Goal: Information Seeking & Learning: Check status

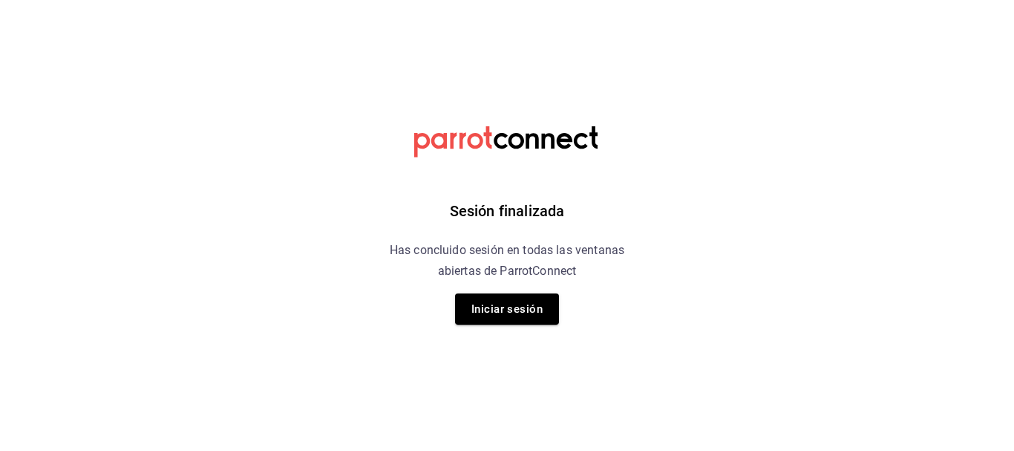
drag, startPoint x: 523, startPoint y: 301, endPoint x: 520, endPoint y: 311, distance: 10.1
click at [520, 310] on button "Iniciar sesión" at bounding box center [507, 308] width 104 height 31
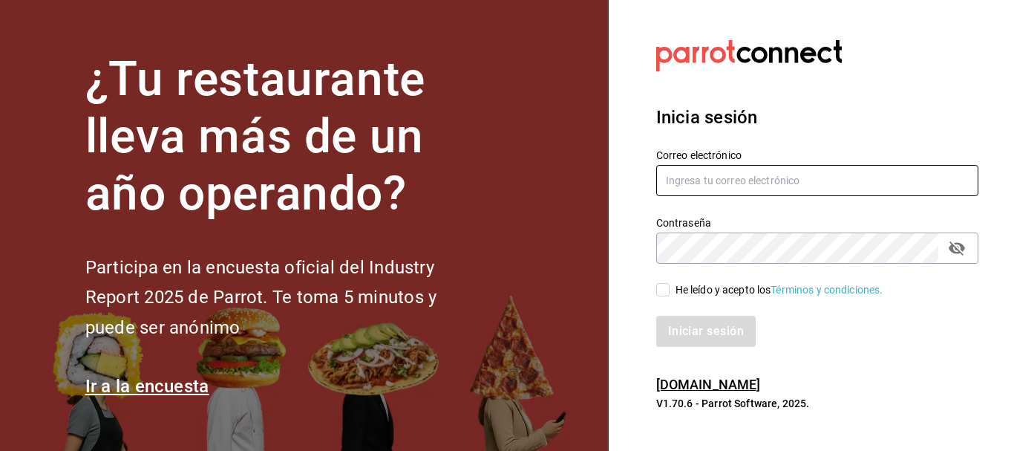
click at [751, 182] on input "text" at bounding box center [817, 180] width 322 height 31
type input "jujepapla210294@gmail.com"
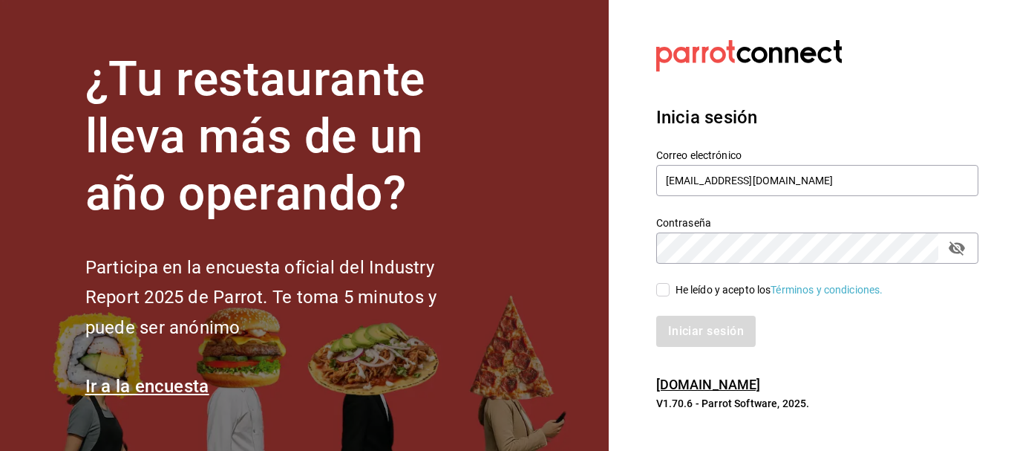
click at [716, 287] on div "He leído y acepto los Términos y condiciones." at bounding box center [779, 290] width 208 height 16
click at [669, 287] on input "He leído y acepto los Términos y condiciones." at bounding box center [662, 289] width 13 height 13
checkbox input "true"
click at [707, 327] on button "Iniciar sesión" at bounding box center [706, 330] width 101 height 31
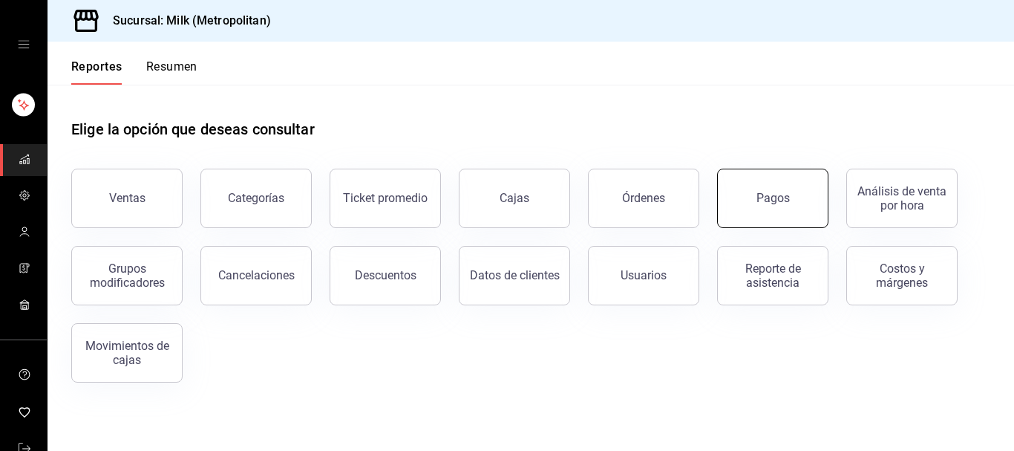
click at [765, 206] on button "Pagos" at bounding box center [772, 197] width 111 height 59
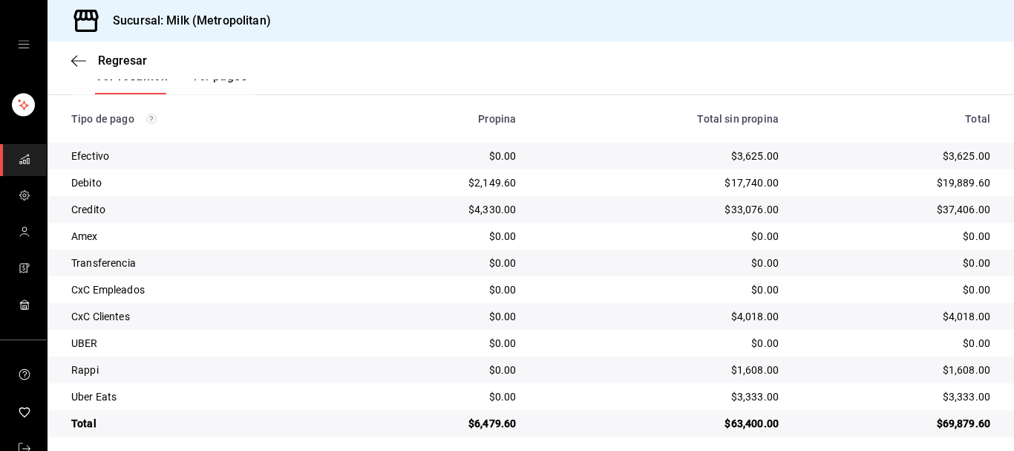
scroll to position [258, 0]
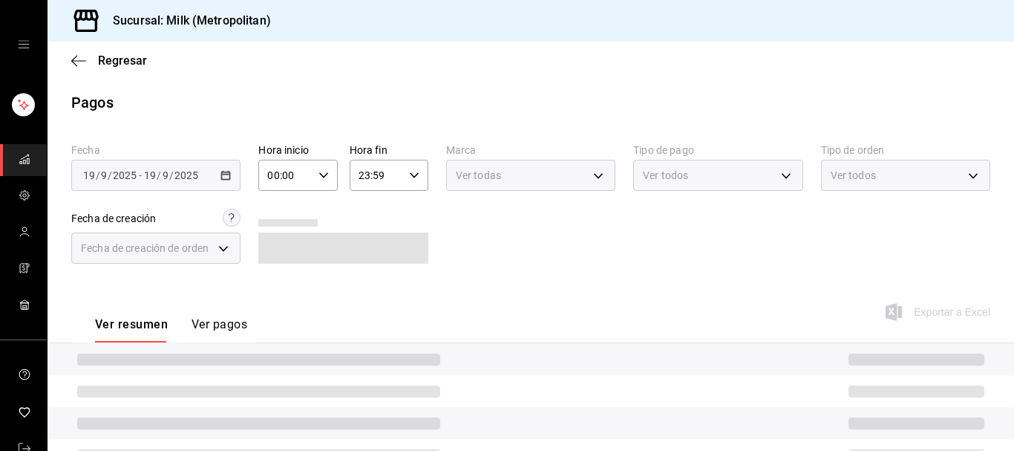
scroll to position [171, 0]
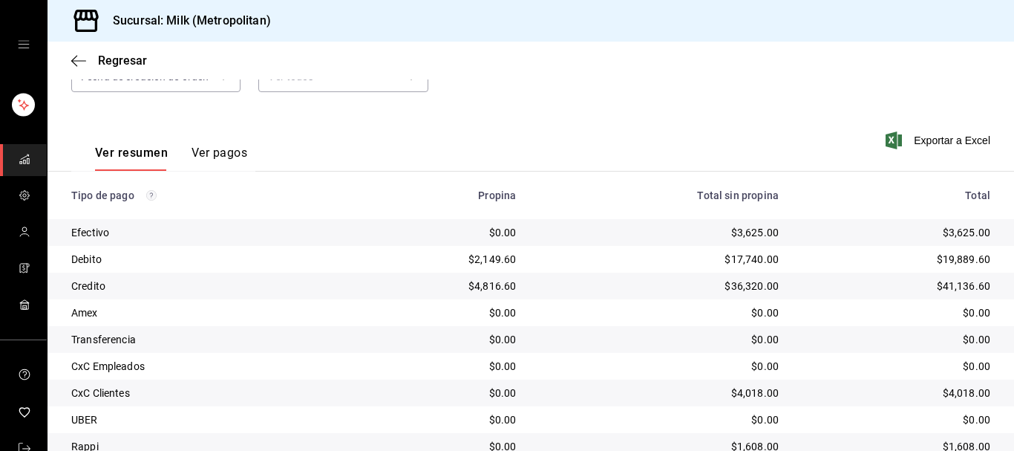
scroll to position [171, 0]
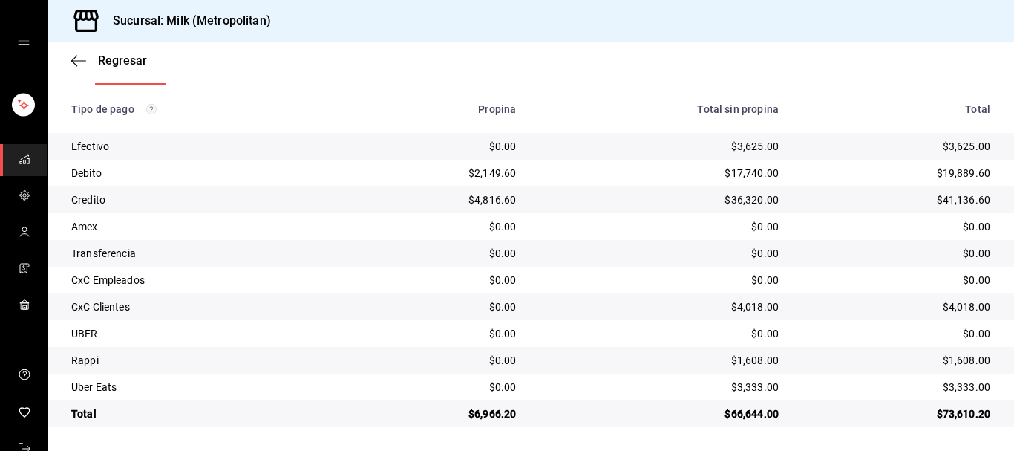
scroll to position [258, 0]
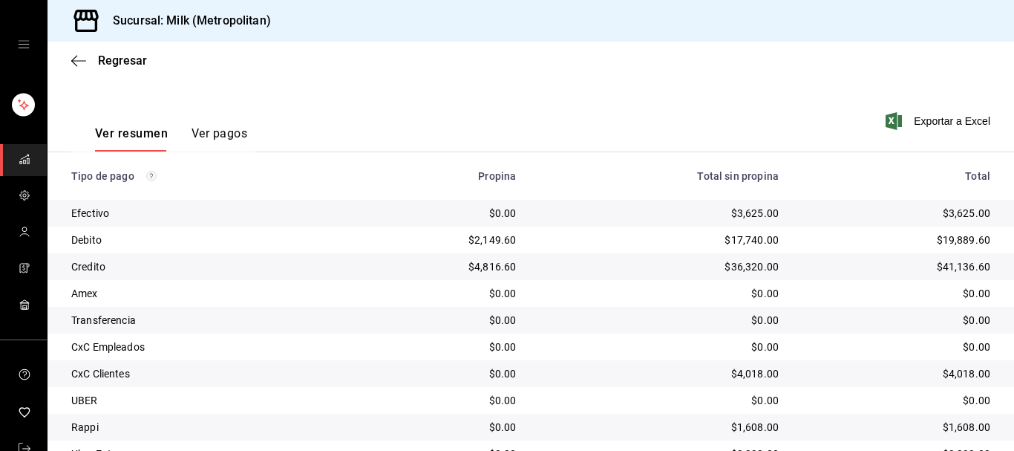
scroll to position [258, 0]
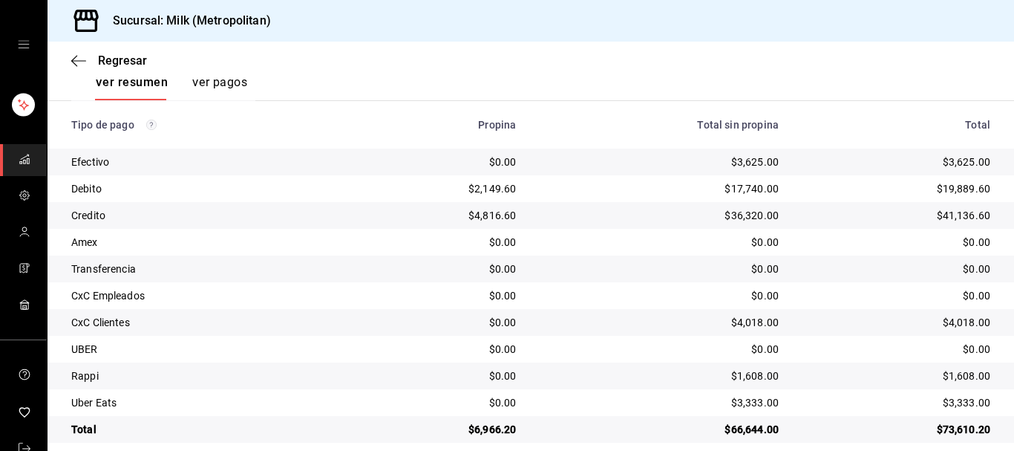
scroll to position [258, 0]
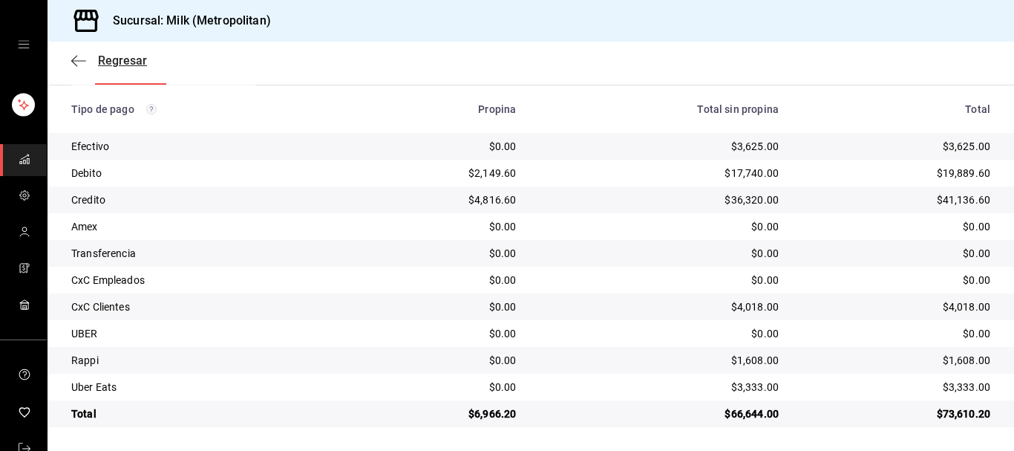
click at [81, 57] on icon "button" at bounding box center [78, 60] width 15 height 13
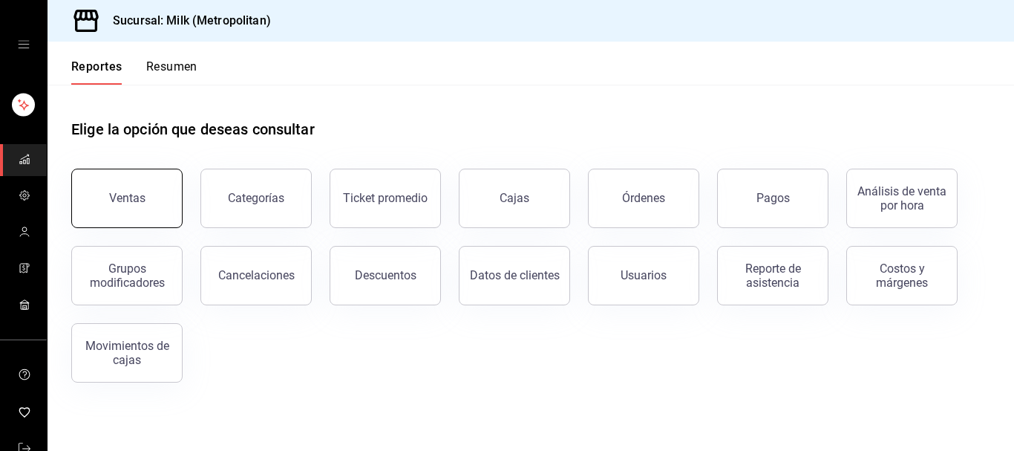
click at [171, 193] on button "Ventas" at bounding box center [126, 197] width 111 height 59
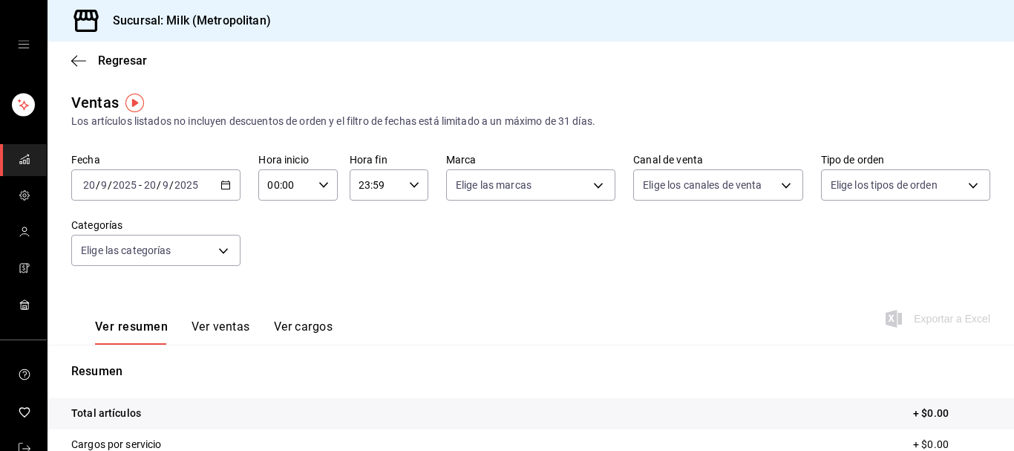
click at [225, 184] on \(Stroke\) "button" at bounding box center [226, 183] width 8 height 1
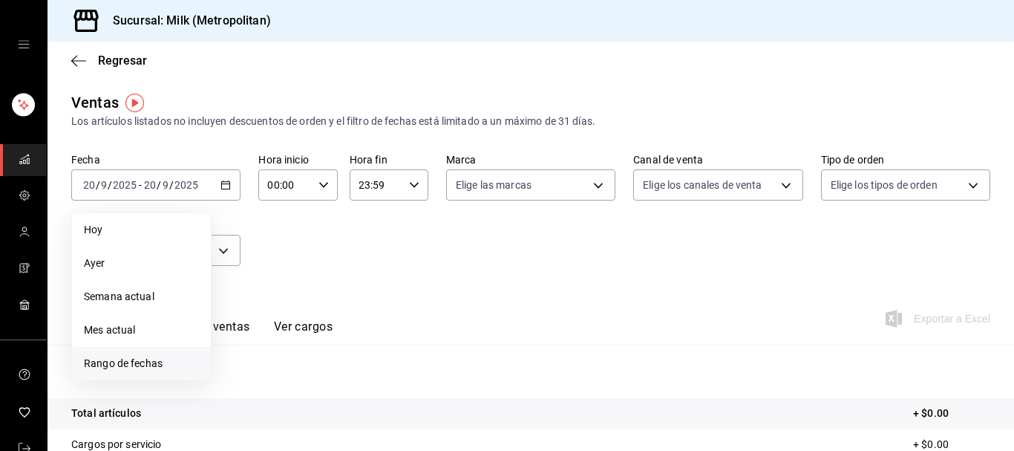
click at [128, 367] on span "Rango de fechas" at bounding box center [141, 364] width 115 height 16
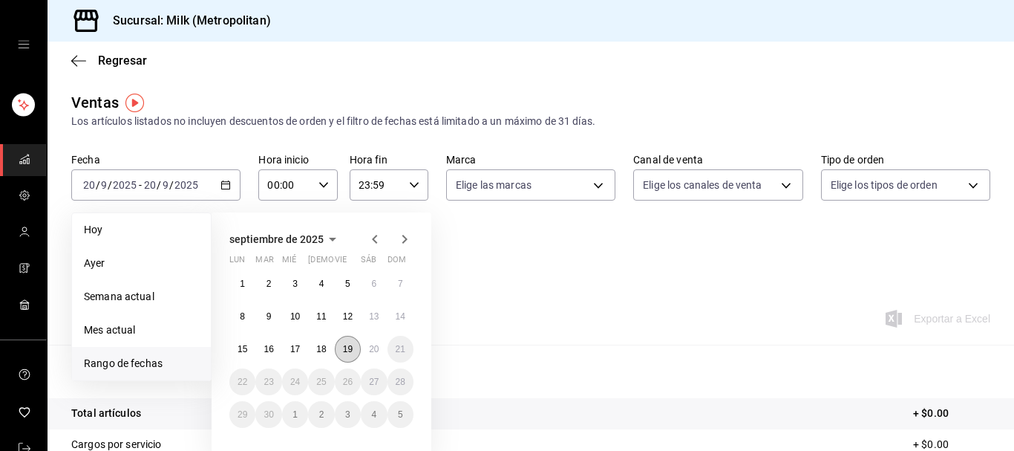
click at [348, 351] on abbr "19" at bounding box center [348, 349] width 10 height 10
click at [370, 349] on button "20" at bounding box center [374, 348] width 26 height 27
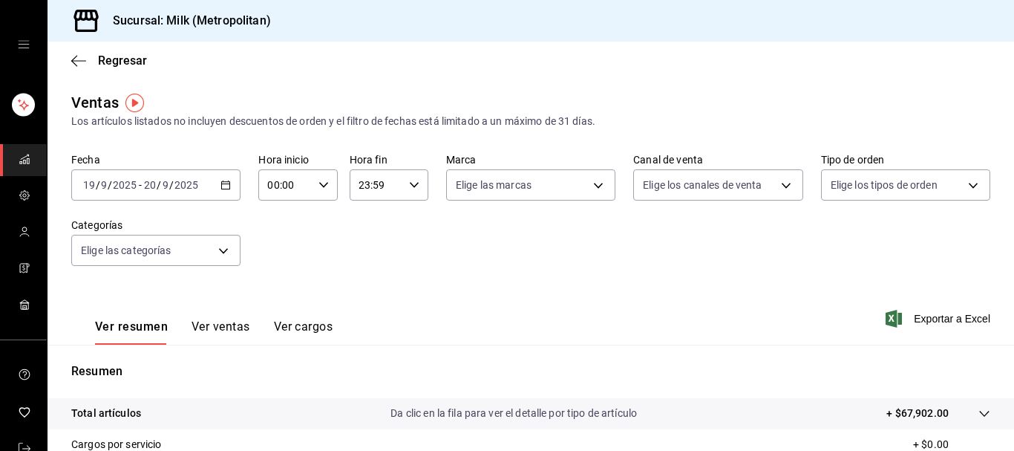
click at [328, 183] on icon "button" at bounding box center [323, 185] width 10 height 10
click at [275, 250] on span "05" at bounding box center [279, 249] width 16 height 12
type input "05:00"
click at [417, 186] on div at bounding box center [507, 225] width 1014 height 451
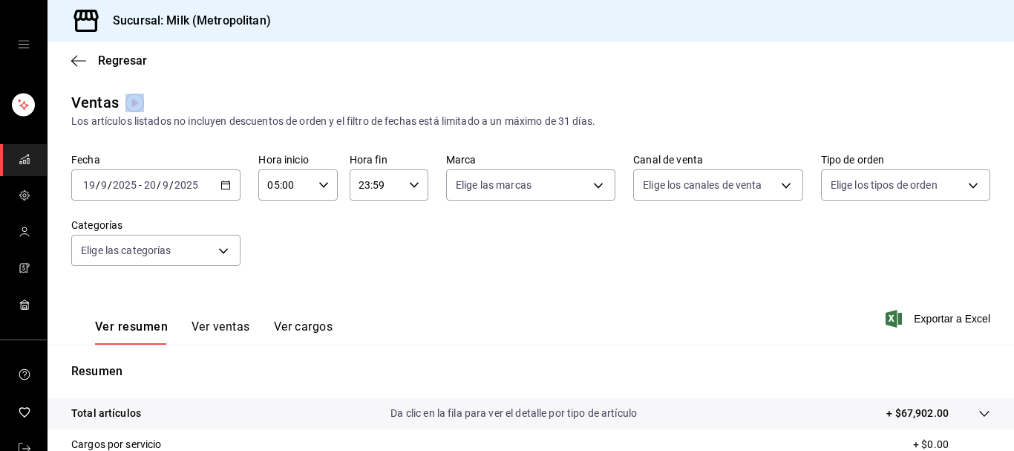
click at [417, 186] on icon "button" at bounding box center [414, 185] width 10 height 10
click at [369, 221] on span "00" at bounding box center [369, 223] width 16 height 12
click at [368, 285] on span "05" at bounding box center [369, 282] width 16 height 12
click at [410, 220] on span "00" at bounding box center [409, 223] width 16 height 12
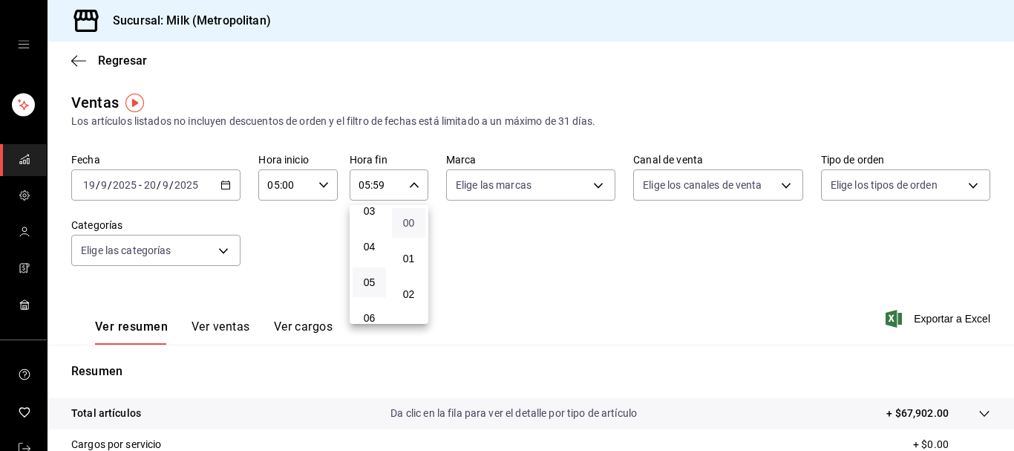
type input "05:00"
click at [497, 253] on div at bounding box center [507, 225] width 1014 height 451
click at [942, 318] on span "Exportar a Excel" at bounding box center [939, 318] width 102 height 18
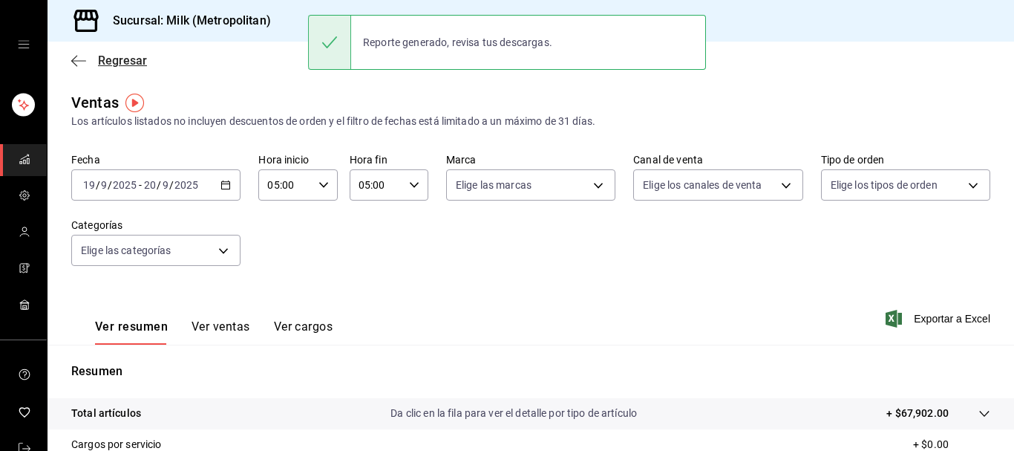
click at [78, 64] on icon "button" at bounding box center [78, 60] width 15 height 13
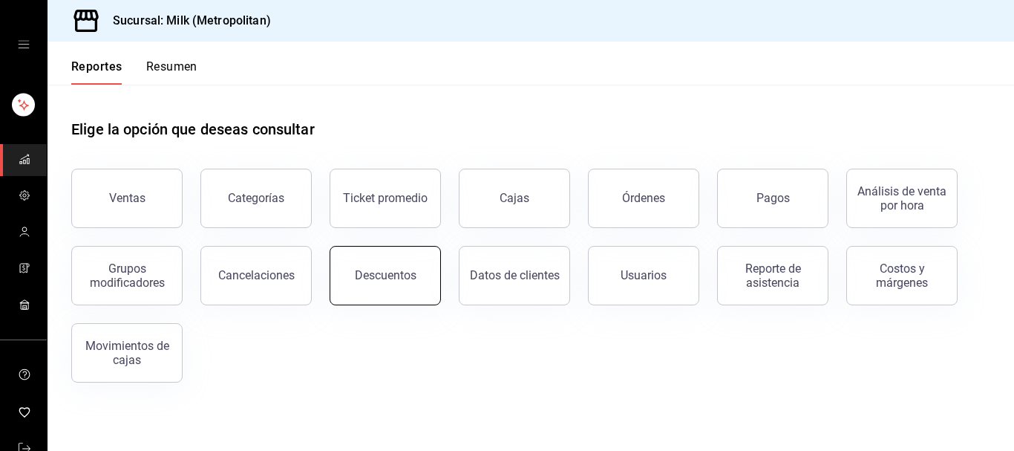
click at [401, 262] on button "Descuentos" at bounding box center [385, 275] width 111 height 59
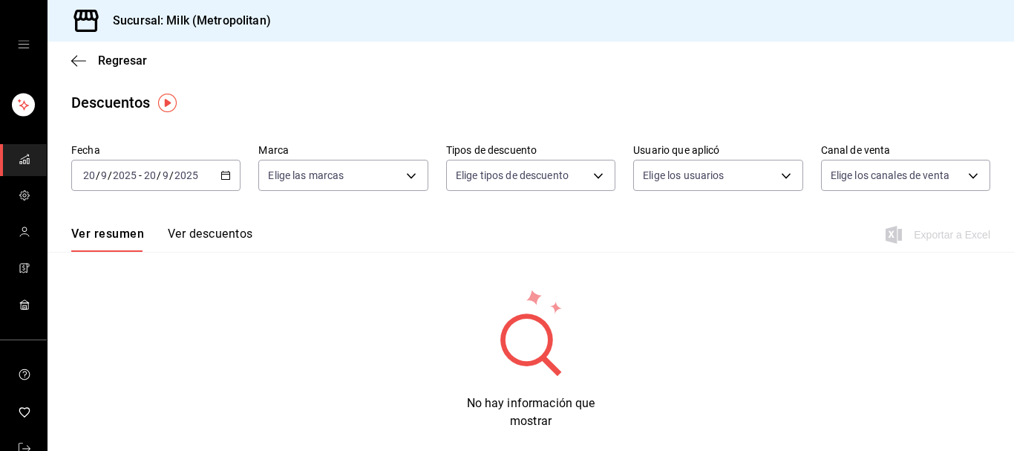
click at [224, 173] on icon "button" at bounding box center [225, 175] width 10 height 10
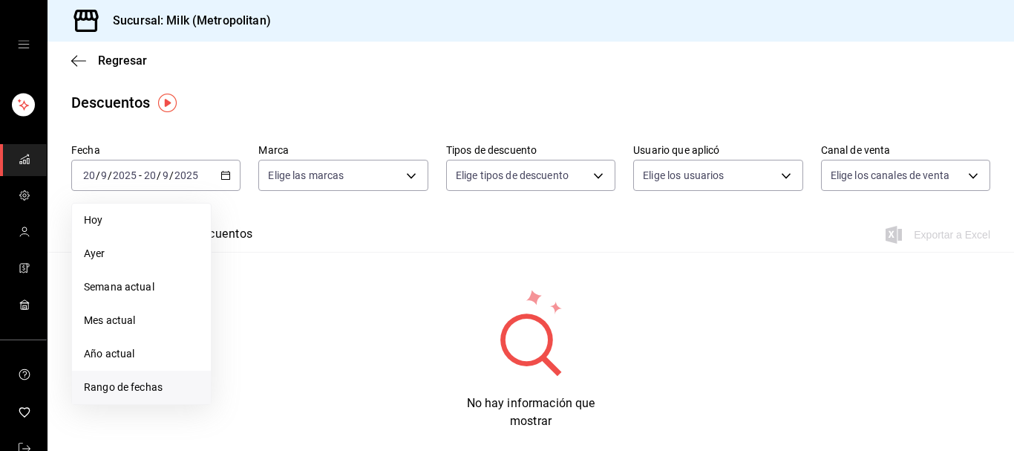
click at [153, 386] on span "Rango de fechas" at bounding box center [141, 387] width 115 height 16
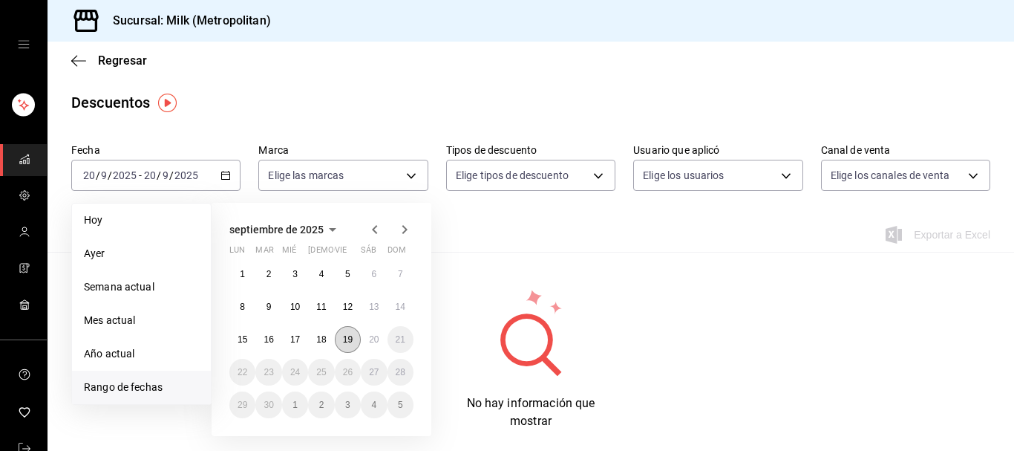
click at [343, 346] on button "19" at bounding box center [348, 339] width 26 height 27
click at [373, 342] on abbr "20" at bounding box center [374, 339] width 10 height 10
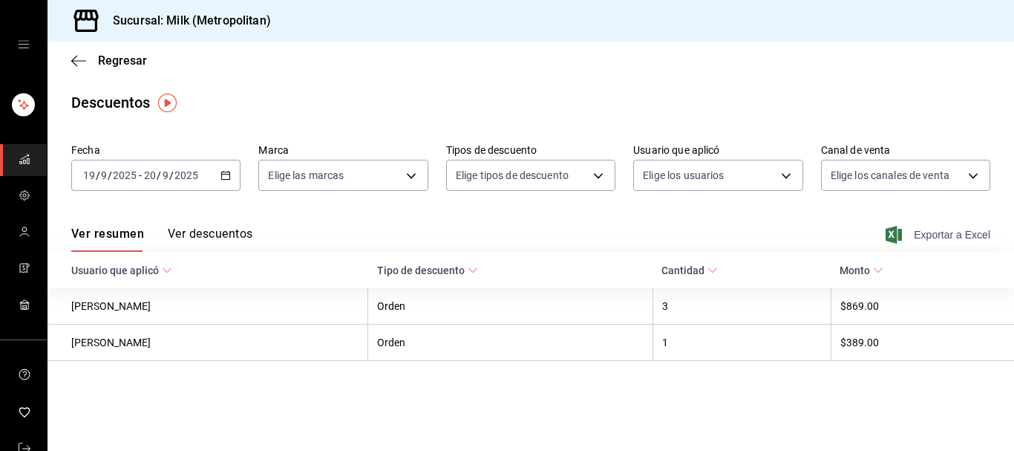
click at [938, 236] on span "Exportar a Excel" at bounding box center [939, 235] width 102 height 18
click at [83, 59] on icon "button" at bounding box center [78, 60] width 15 height 13
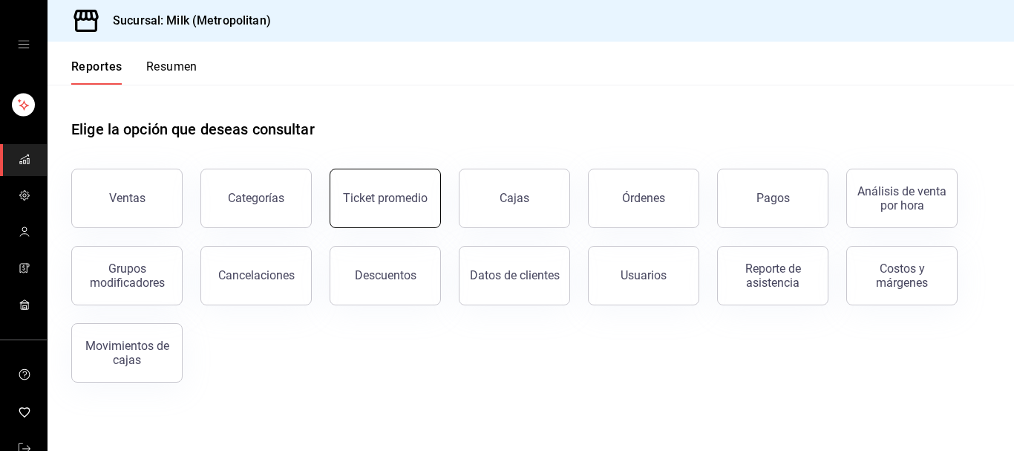
click at [395, 214] on button "Ticket promedio" at bounding box center [385, 197] width 111 height 59
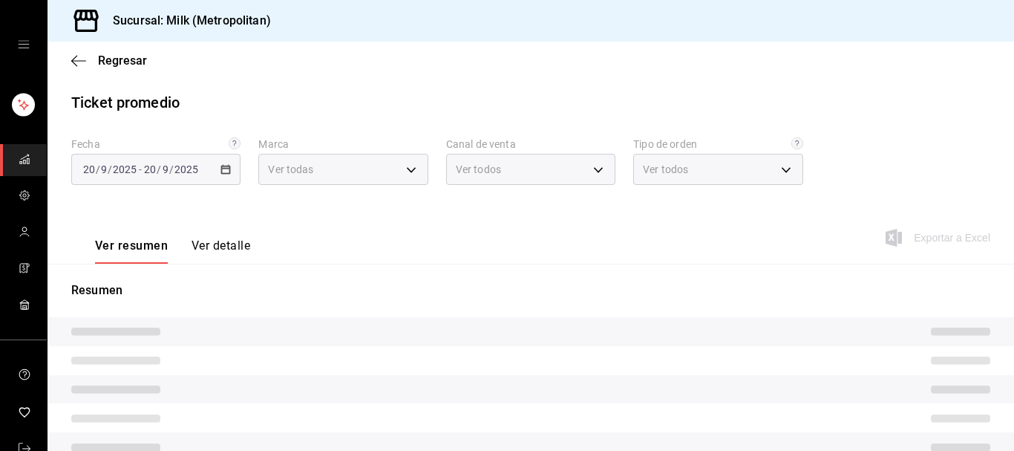
type input "57c9fc47-e65f-4221-a10c-96a6466a6251"
type input "PARROT,UBER_EATS,RAPPI,DIDI_FOOD,ONLINE"
type input "c6efb9bd-abd5-48a3-8783-83cc8f48df17,ac96d0b7-0302-404a-8271-ab3d4d47528d,08d44…"
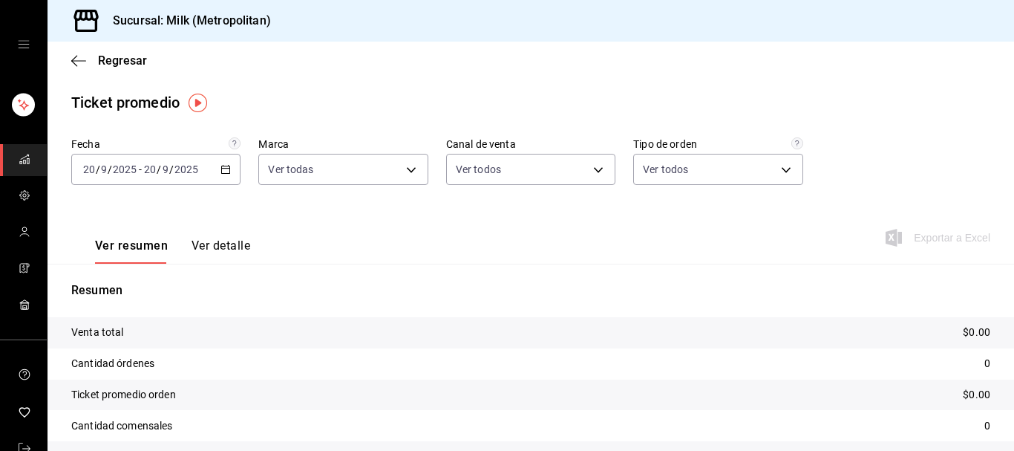
click at [230, 171] on icon "button" at bounding box center [225, 169] width 10 height 10
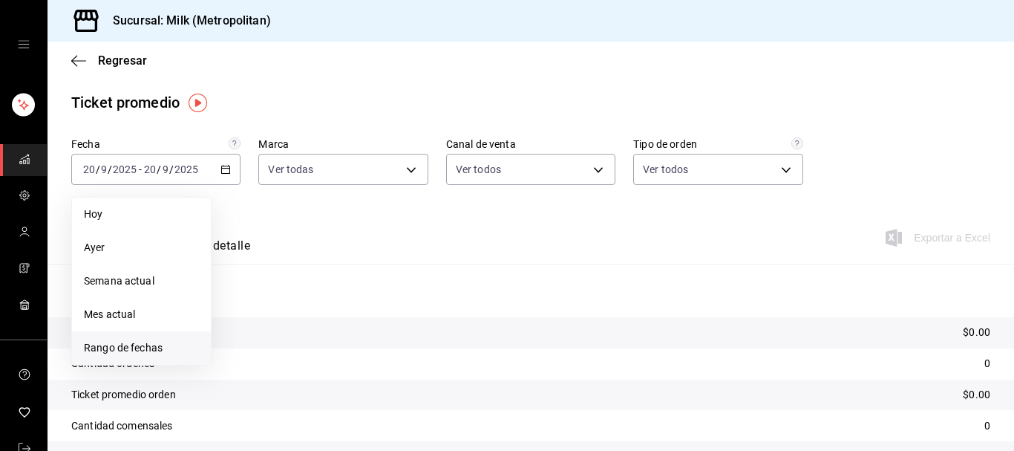
click at [136, 353] on span "Rango de fechas" at bounding box center [141, 348] width 115 height 16
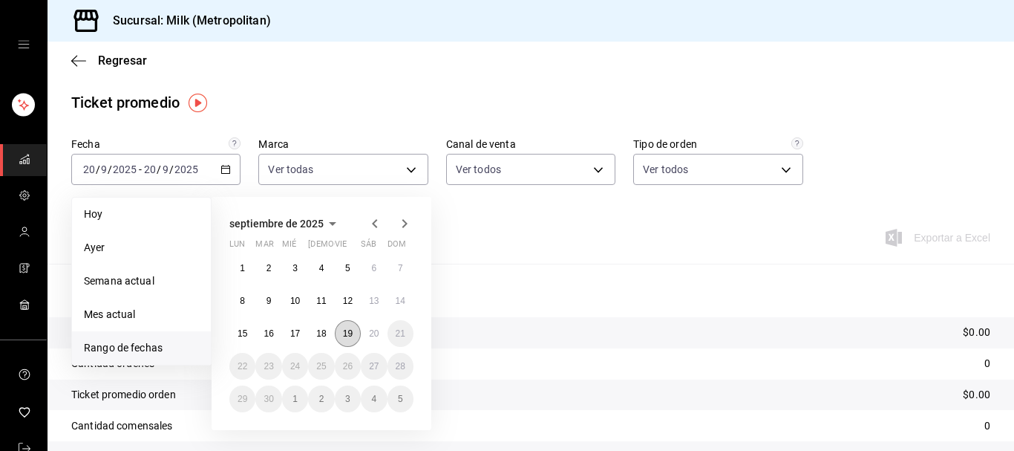
click at [347, 338] on abbr "19" at bounding box center [348, 333] width 10 height 10
click at [379, 338] on button "20" at bounding box center [374, 333] width 26 height 27
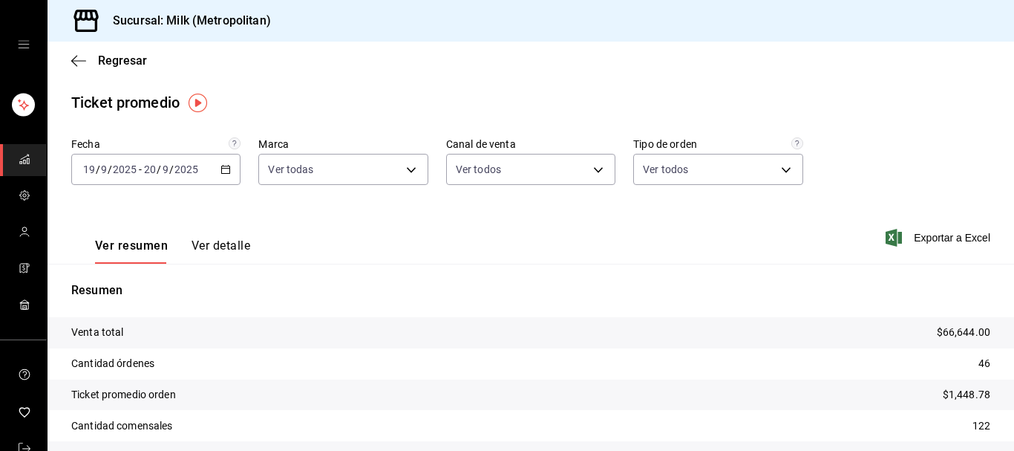
click at [71, 58] on div "Regresar" at bounding box center [530, 61] width 966 height 38
click at [76, 60] on icon "button" at bounding box center [78, 60] width 15 height 13
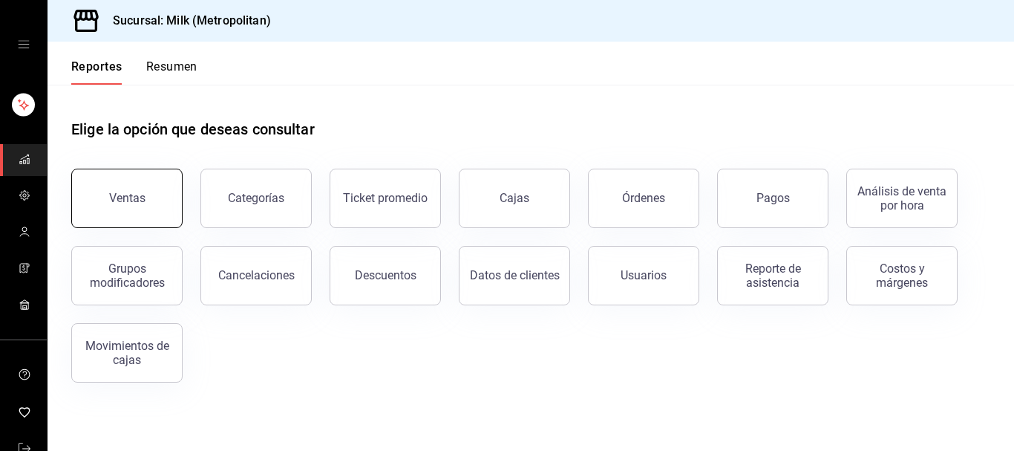
click at [148, 197] on button "Ventas" at bounding box center [126, 197] width 111 height 59
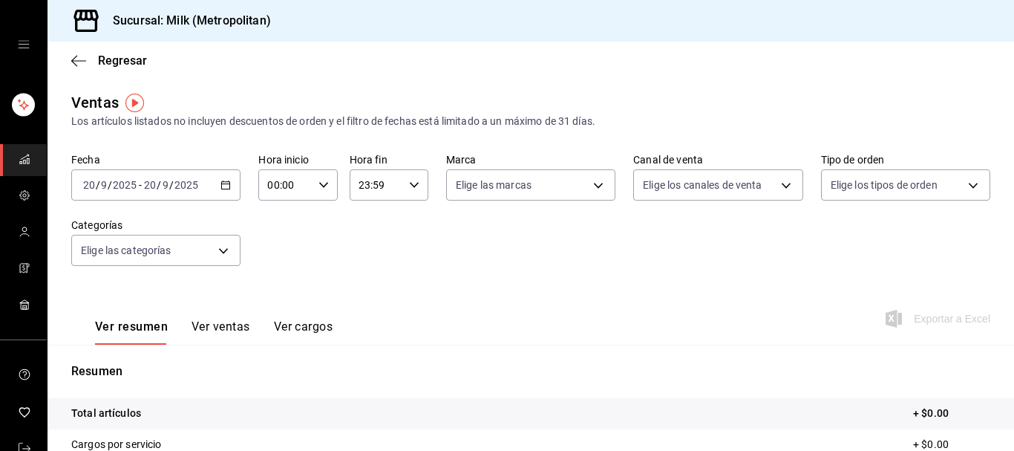
click at [227, 187] on icon "button" at bounding box center [225, 185] width 10 height 10
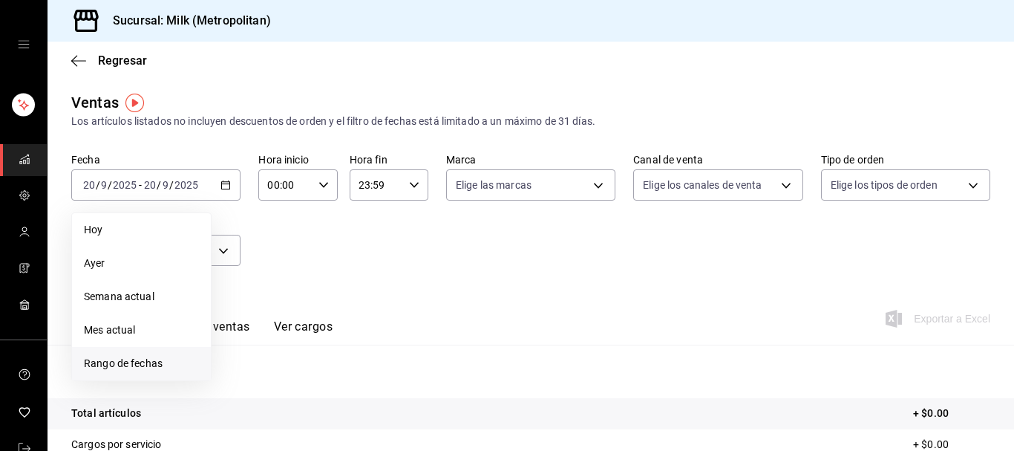
click at [140, 358] on span "Rango de fechas" at bounding box center [141, 364] width 115 height 16
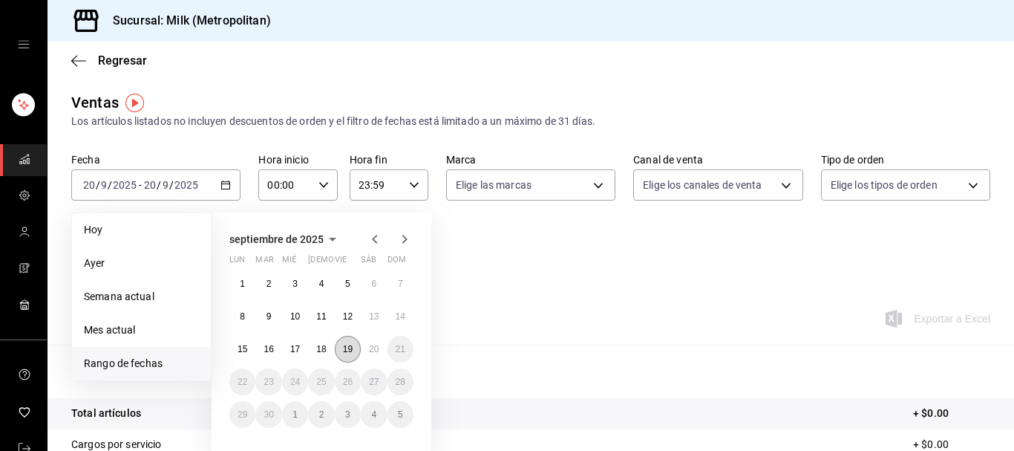
click at [350, 354] on button "19" at bounding box center [348, 348] width 26 height 27
click at [373, 353] on abbr "20" at bounding box center [374, 349] width 10 height 10
